Goal: Navigation & Orientation: Find specific page/section

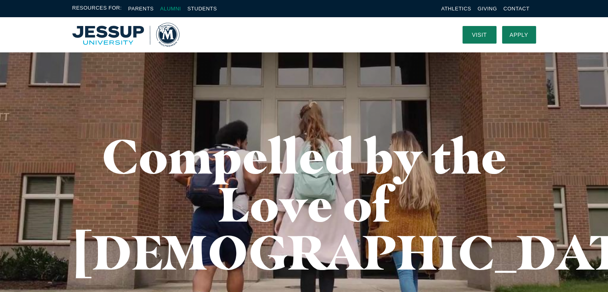
click at [169, 9] on link "Alumni" at bounding box center [170, 9] width 21 height 6
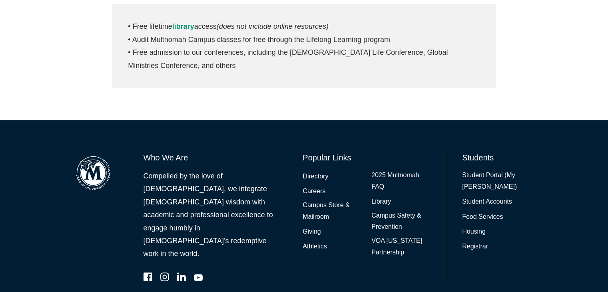
scroll to position [464, 0]
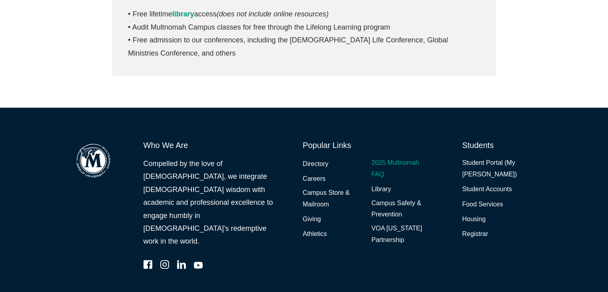
click at [389, 157] on link "2025 Multnomah FAQ" at bounding box center [403, 168] width 62 height 23
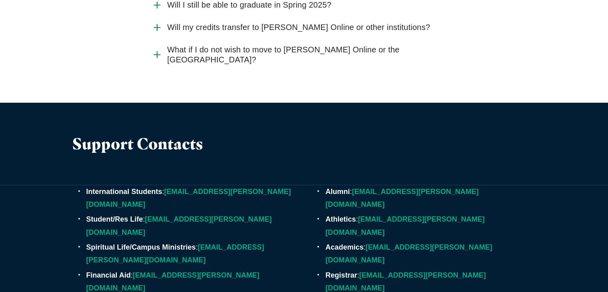
scroll to position [2310, 0]
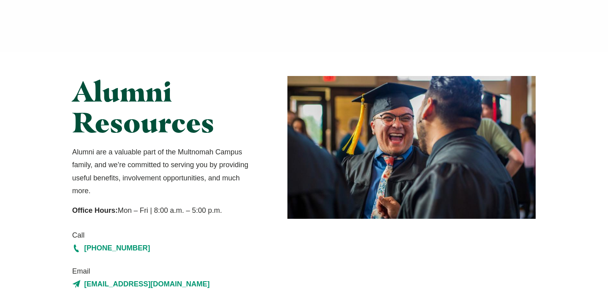
scroll to position [461, 0]
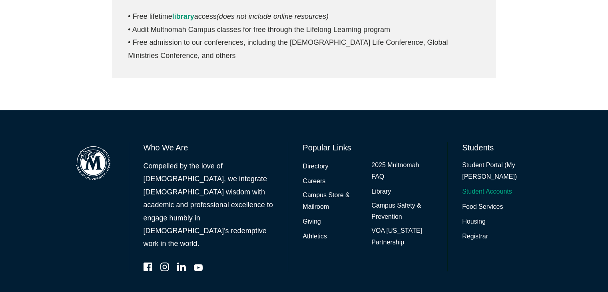
click at [471, 186] on link "Student Accounts" at bounding box center [487, 192] width 50 height 12
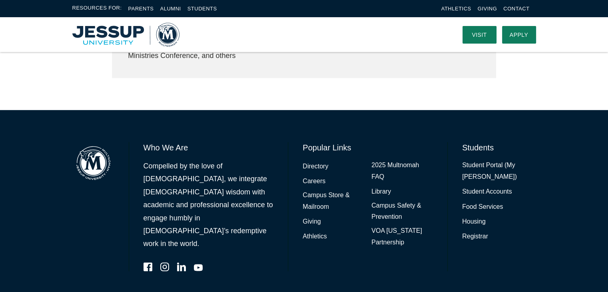
scroll to position [0, 0]
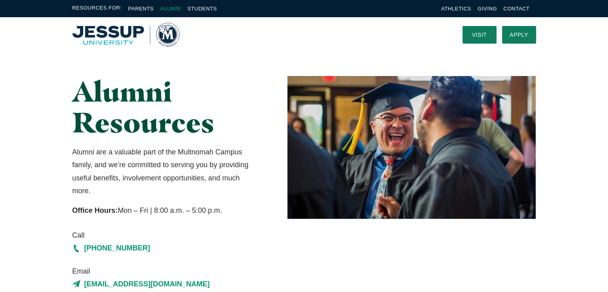
click at [170, 7] on link "Alumni" at bounding box center [170, 9] width 21 height 6
